Goal: Information Seeking & Learning: Understand process/instructions

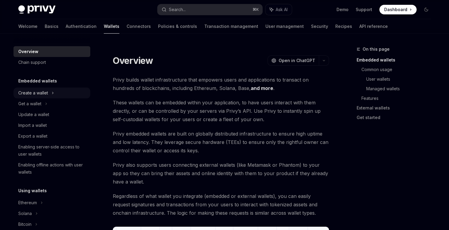
click at [41, 92] on div "Create a wallet" at bounding box center [33, 92] width 30 height 7
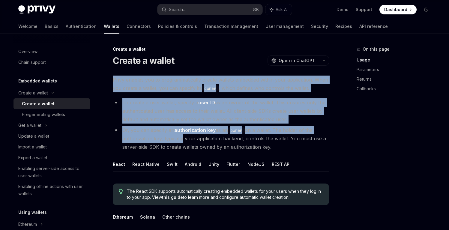
drag, startPoint x: 119, startPoint y: 73, endPoint x: 180, endPoint y: 137, distance: 87.9
click at [176, 118] on li "To create a user wallet, specify a user ID as an owner of the wallet. This ensu…" at bounding box center [221, 110] width 216 height 25
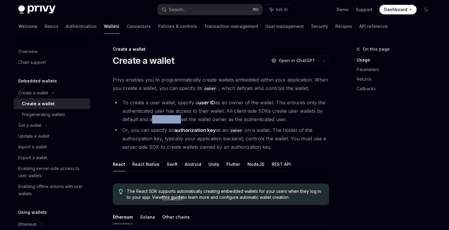
click at [176, 118] on li "To create a user wallet, specify a user ID as an owner of the wallet. This ensu…" at bounding box center [221, 110] width 216 height 25
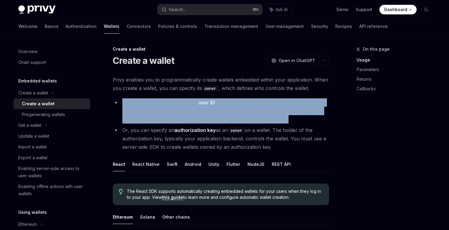
click at [176, 118] on li "To create a user wallet, specify a user ID as an owner of the wallet. This ensu…" at bounding box center [221, 110] width 216 height 25
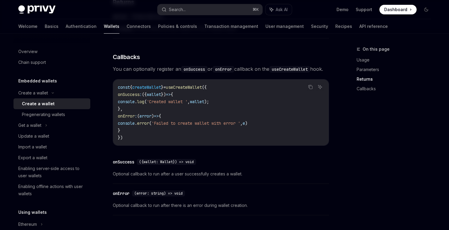
scroll to position [402, 0]
click at [58, 113] on div "Pregenerating wallets" at bounding box center [43, 114] width 43 height 7
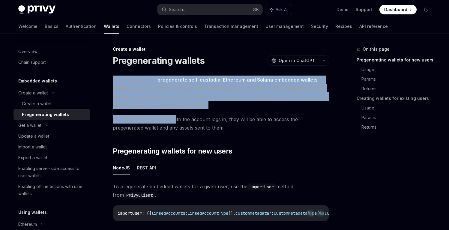
drag, startPoint x: 138, startPoint y: 72, endPoint x: 175, endPoint y: 122, distance: 62.4
click at [175, 122] on span "Once the user associated with the account logs in, they will be able to access …" at bounding box center [221, 123] width 216 height 17
drag, startPoint x: 173, startPoint y: 109, endPoint x: 165, endPoint y: 73, distance: 36.9
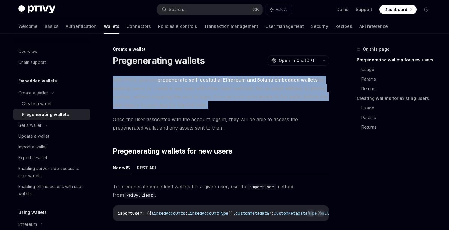
click at [177, 88] on span "With Privy, you can pregenerate self-custodial Ethereum and Solana embedded wal…" at bounding box center [221, 93] width 216 height 34
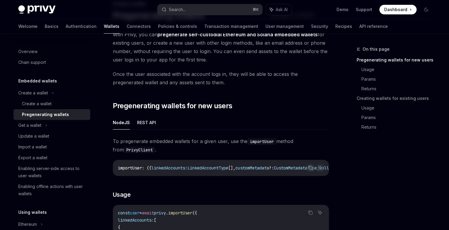
scroll to position [90, 0]
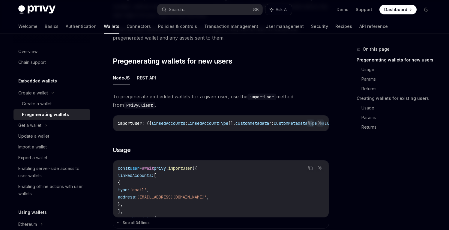
click at [154, 98] on span "To pregenerate embedded wallets for a given user, use the importUser method fro…" at bounding box center [221, 100] width 216 height 17
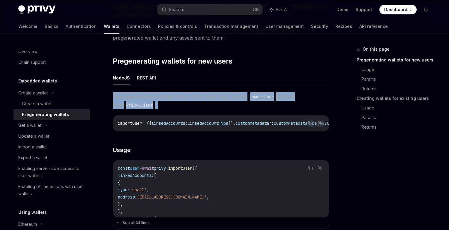
click at [154, 98] on span "To pregenerate embedded wallets for a given user, use the importUser method fro…" at bounding box center [221, 100] width 216 height 17
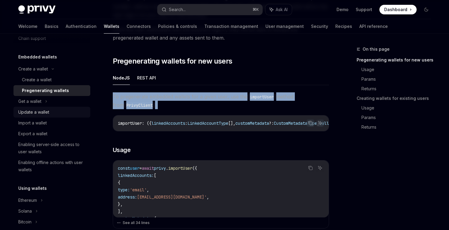
scroll to position [30, 0]
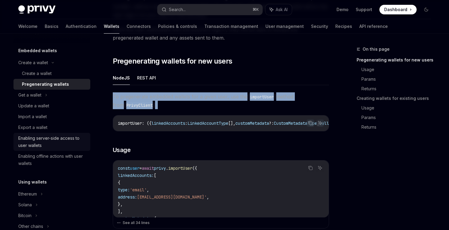
click at [35, 139] on div "Enabling server-side access to user wallets" at bounding box center [52, 142] width 68 height 14
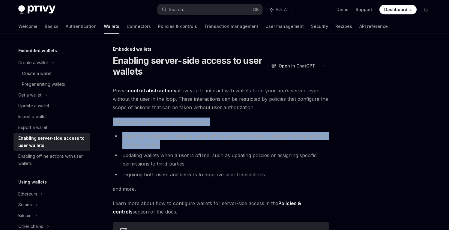
drag, startPoint x: 128, startPoint y: 113, endPoint x: 185, endPoint y: 141, distance: 63.6
click at [185, 141] on div "**********" at bounding box center [221, 177] width 216 height 183
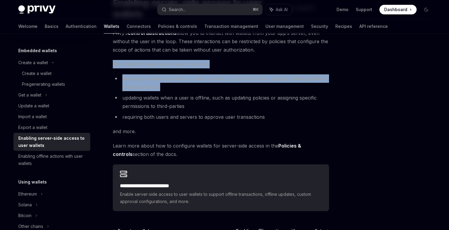
scroll to position [82, 0]
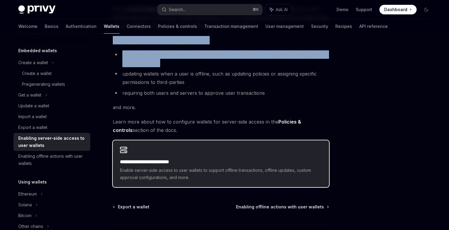
click at [164, 172] on span "Enable server-side access to user wallets to support offline transactions, offl…" at bounding box center [221, 174] width 202 height 14
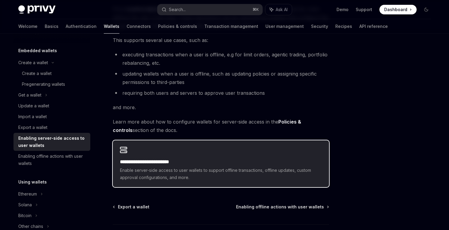
scroll to position [136, 0]
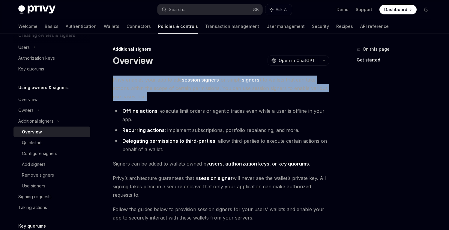
drag, startPoint x: 165, startPoint y: 73, endPoint x: 163, endPoint y: 96, distance: 23.2
click at [163, 96] on div "**********" at bounding box center [164, 222] width 331 height 353
click at [163, 96] on span "Privy enables your app to add session signers (or simply signers ) to wallets t…" at bounding box center [221, 88] width 216 height 25
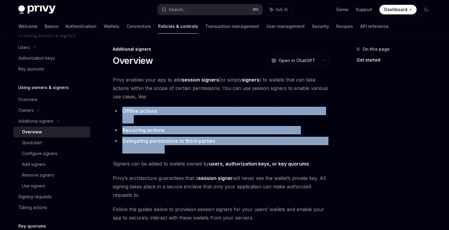
drag, startPoint x: 163, startPoint y: 96, endPoint x: 216, endPoint y: 155, distance: 78.9
click at [216, 155] on div "**********" at bounding box center [221, 193] width 216 height 234
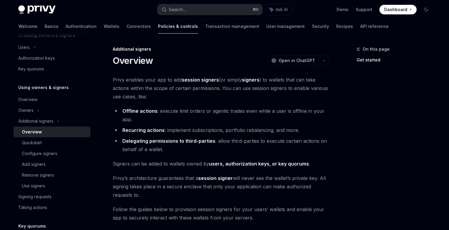
click at [201, 145] on li "Delegating permissions to third-parties : allow third-parties to execute certai…" at bounding box center [221, 145] width 216 height 17
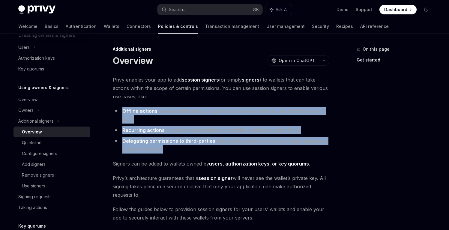
drag, startPoint x: 198, startPoint y: 153, endPoint x: 198, endPoint y: 104, distance: 48.3
click at [198, 104] on div "**********" at bounding box center [221, 193] width 216 height 234
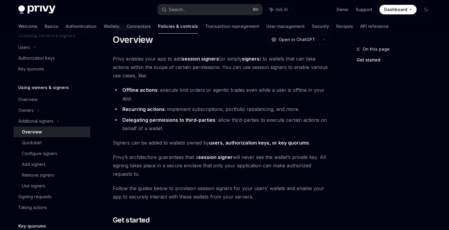
scroll to position [25, 0]
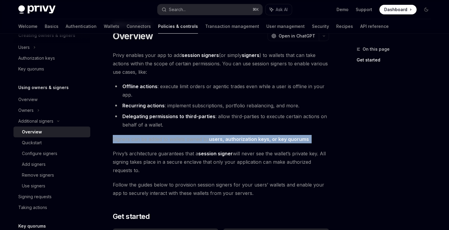
drag, startPoint x: 221, startPoint y: 135, endPoint x: 275, endPoint y: 146, distance: 55.2
click at [275, 146] on div "**********" at bounding box center [221, 168] width 216 height 234
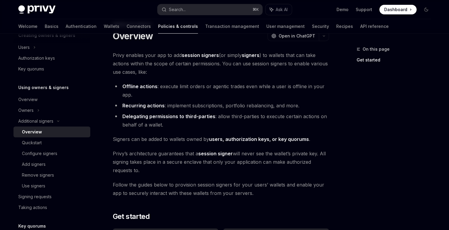
drag, startPoint x: 275, startPoint y: 146, endPoint x: 265, endPoint y: 172, distance: 27.9
click at [265, 172] on div "**********" at bounding box center [221, 168] width 216 height 234
click at [265, 172] on span "[PERSON_NAME]’s architecture guarantees that a session signer will never see th…" at bounding box center [221, 162] width 216 height 25
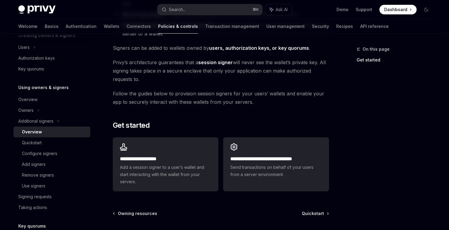
scroll to position [117, 0]
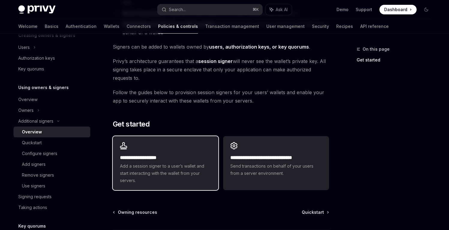
click at [174, 156] on h2 "**********" at bounding box center [165, 157] width 91 height 7
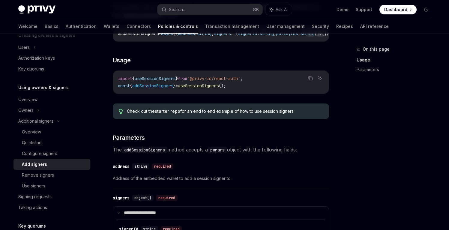
scroll to position [131, 0]
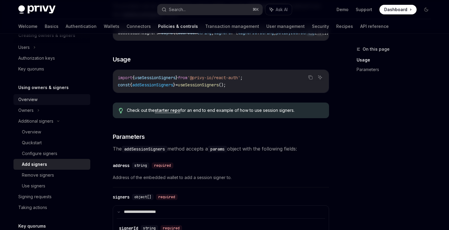
click at [28, 99] on div "Overview" at bounding box center [27, 99] width 19 height 7
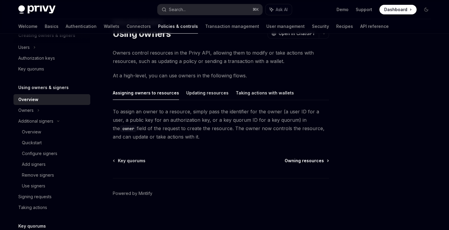
click at [295, 158] on span "Owning resources" at bounding box center [304, 161] width 39 height 6
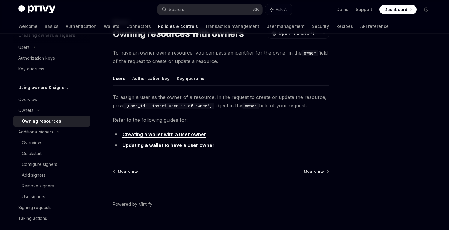
scroll to position [17, 0]
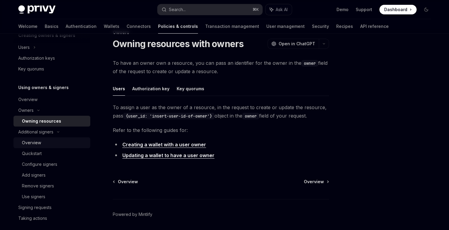
click at [29, 142] on div "Overview" at bounding box center [31, 142] width 19 height 7
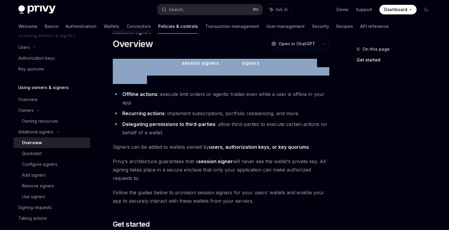
drag, startPoint x: 140, startPoint y: 58, endPoint x: 151, endPoint y: 82, distance: 26.6
click at [151, 82] on div "**********" at bounding box center [164, 205] width 331 height 353
click at [151, 82] on span "Privy enables your app to add session signers (or simply signers ) to wallets t…" at bounding box center [221, 71] width 216 height 25
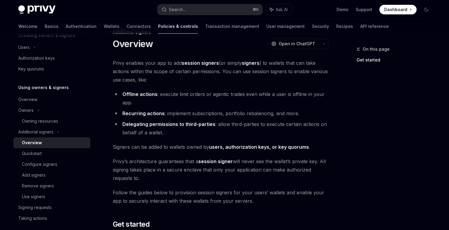
click at [153, 89] on div "**********" at bounding box center [221, 176] width 216 height 234
click at [147, 95] on strong "Offline actions" at bounding box center [139, 94] width 35 height 6
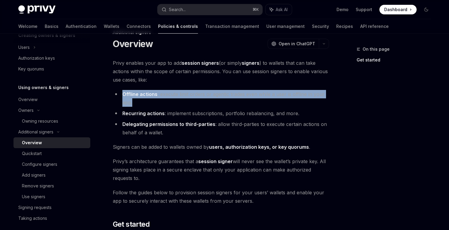
click at [147, 95] on strong "Offline actions" at bounding box center [139, 94] width 35 height 6
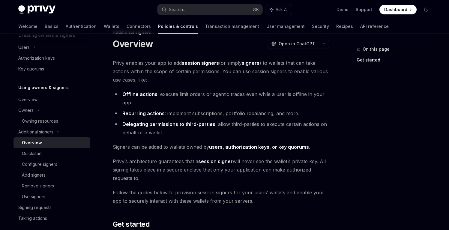
click at [146, 126] on strong "Delegating permissions to third-parties" at bounding box center [168, 124] width 93 height 6
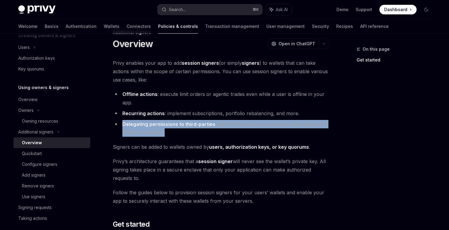
click at [146, 126] on strong "Delegating permissions to third-parties" at bounding box center [168, 124] width 93 height 6
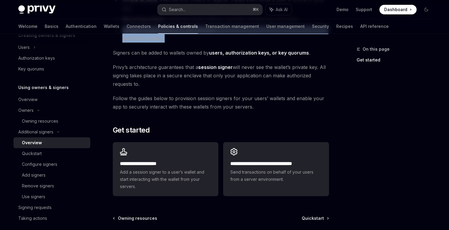
scroll to position [133, 0]
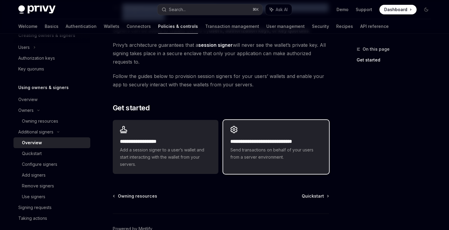
click at [232, 158] on span "Send transactions on behalf of your users from a server environment." at bounding box center [276, 154] width 91 height 14
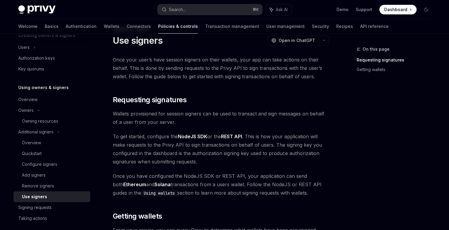
scroll to position [21, 0]
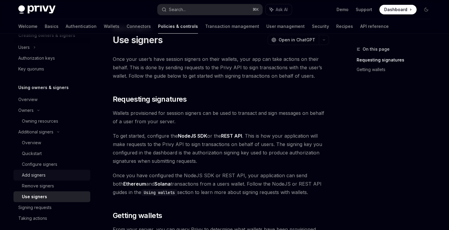
click at [39, 173] on div "Add signers" at bounding box center [34, 175] width 24 height 7
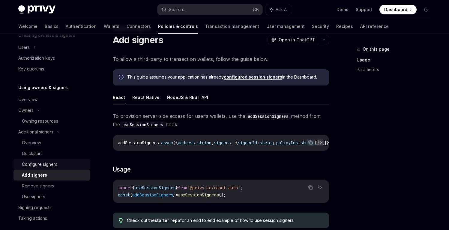
click at [40, 166] on div "Configure signers" at bounding box center [39, 164] width 35 height 7
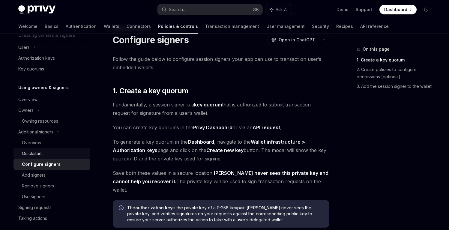
click at [41, 156] on div "Quickstart" at bounding box center [32, 153] width 20 height 7
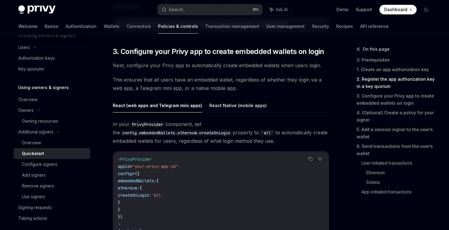
scroll to position [575, 0]
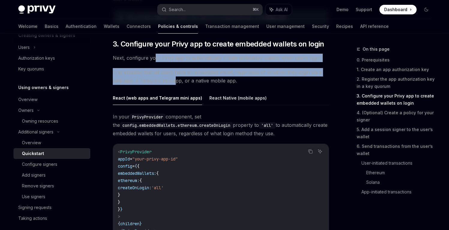
drag, startPoint x: 155, startPoint y: 55, endPoint x: 174, endPoint y: 77, distance: 28.8
click at [173, 77] on span "This ensures that all users have an embedded wallet, regardless of whether they…" at bounding box center [221, 76] width 216 height 17
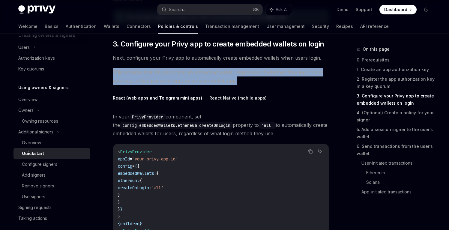
drag, startPoint x: 165, startPoint y: 65, endPoint x: 195, endPoint y: 90, distance: 38.8
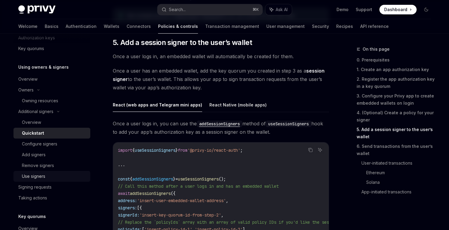
scroll to position [162, 0]
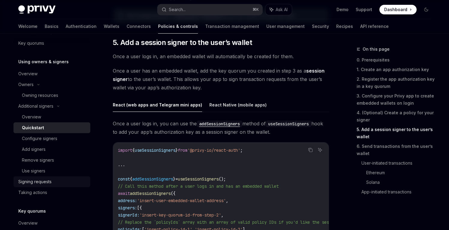
click at [32, 185] on div "Signing requests" at bounding box center [34, 181] width 33 height 7
type textarea "*"
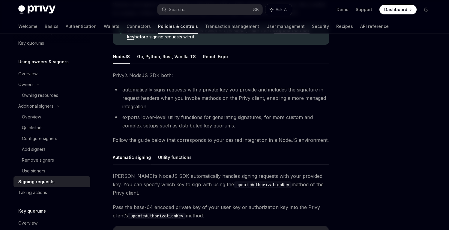
scroll to position [77, 0]
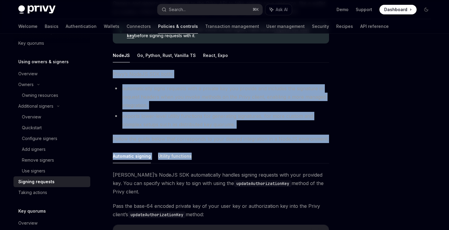
drag, startPoint x: 121, startPoint y: 67, endPoint x: 235, endPoint y: 154, distance: 143.4
click at [235, 154] on div "NodeJS Go, Python, Rust, Vanilla TS React, Expo Privy’s NodeJS SDK both: automa…" at bounding box center [221, 162] width 216 height 228
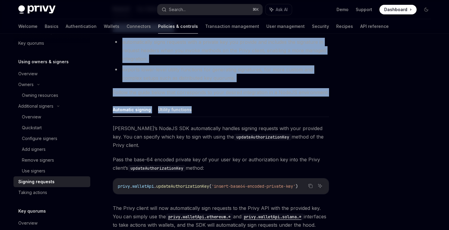
scroll to position [138, 0]
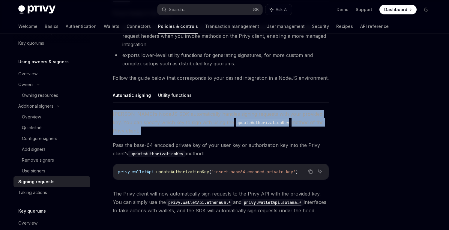
drag, startPoint x: 204, startPoint y: 107, endPoint x: 222, endPoint y: 128, distance: 27.9
click at [222, 128] on div "Automatic signing Utility functions Privy’s NodeJS SDK automatically handles si…" at bounding box center [221, 151] width 216 height 127
click at [222, 128] on div "[PERSON_NAME]’s NodeJS SDK automatically handles signing requests with your pro…" at bounding box center [221, 162] width 216 height 105
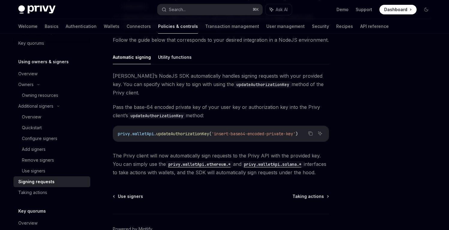
scroll to position [193, 0]
